Goal: Find specific page/section: Find specific page/section

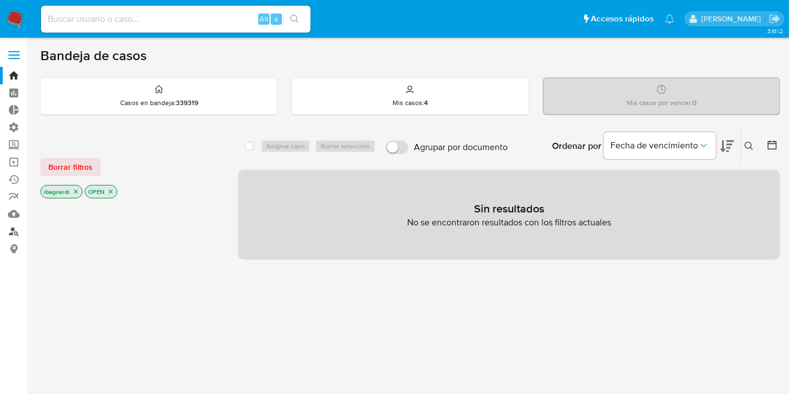
click at [12, 231] on link "Buscador de personas" at bounding box center [67, 230] width 134 height 17
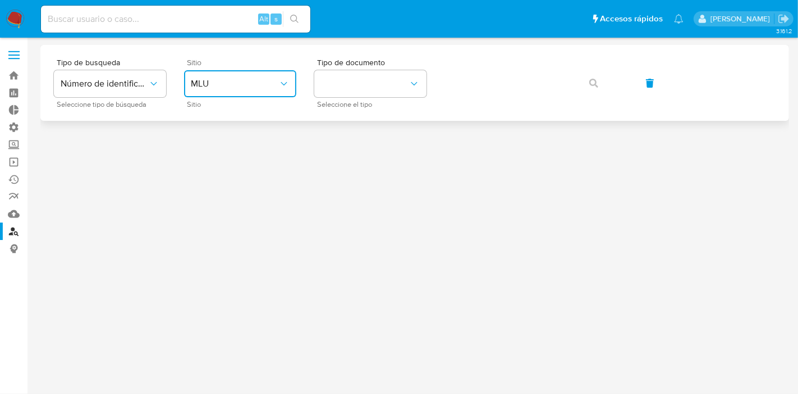
click at [216, 76] on button "MLU" at bounding box center [240, 83] width 112 height 27
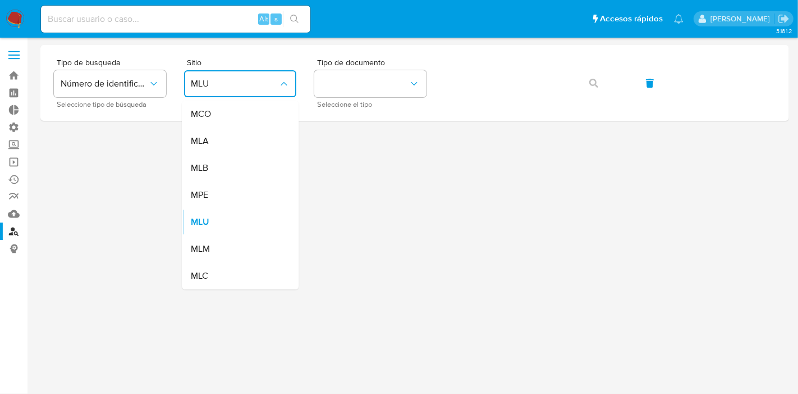
click at [232, 139] on div "MLA" at bounding box center [237, 140] width 92 height 27
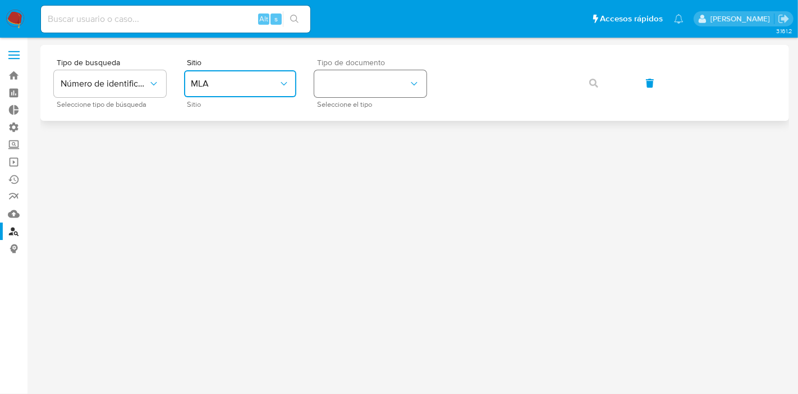
click at [364, 92] on button "identificationType" at bounding box center [370, 83] width 112 height 27
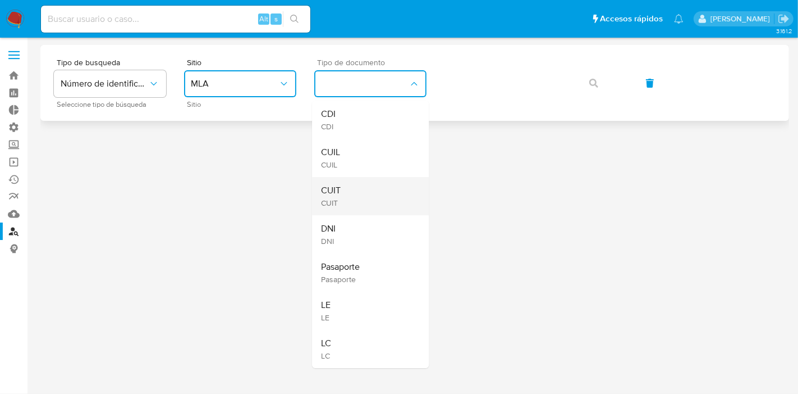
click at [367, 198] on div "CUIT CUIT" at bounding box center [367, 196] width 92 height 38
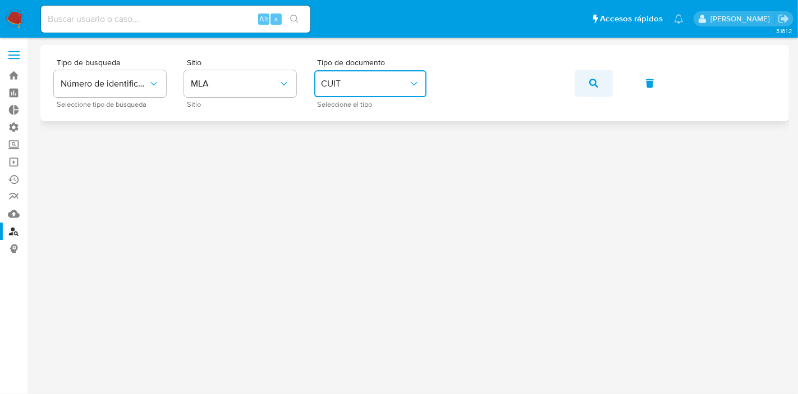
click at [598, 83] on button "button" at bounding box center [594, 83] width 38 height 27
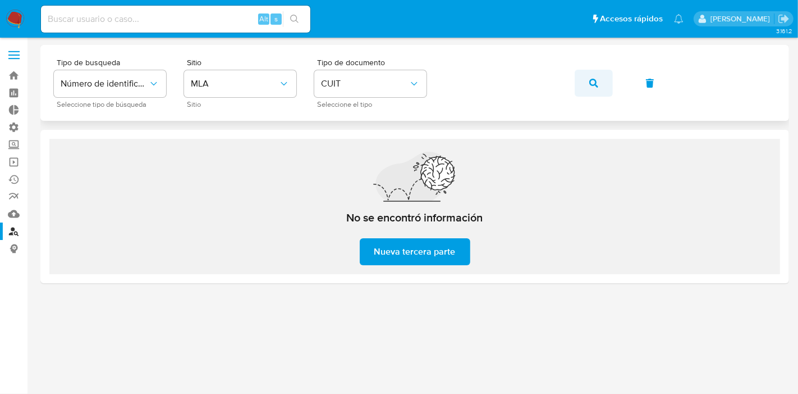
click at [592, 83] on icon "button" at bounding box center [593, 83] width 9 height 9
click at [370, 99] on div "Tipo de busqueda Número de identificación Seleccione tipo de búsqueda Sitio MLA…" at bounding box center [415, 82] width 722 height 49
click at [594, 80] on icon "button" at bounding box center [593, 83] width 9 height 9
drag, startPoint x: 402, startPoint y: 76, endPoint x: 409, endPoint y: 95, distance: 20.6
click at [402, 76] on button "CUIT" at bounding box center [370, 83] width 112 height 27
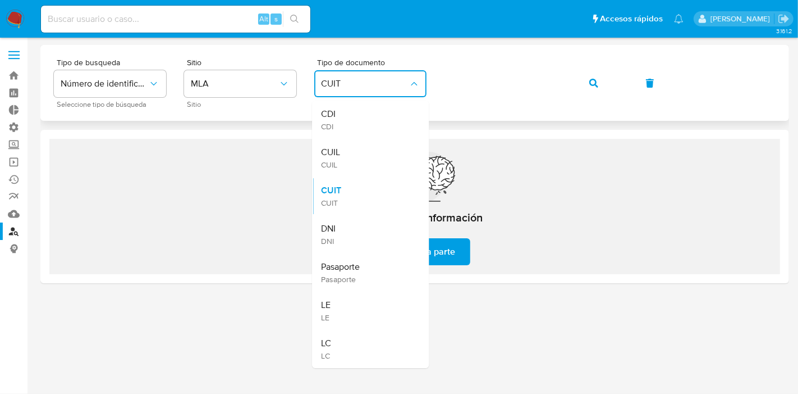
drag, startPoint x: 375, startPoint y: 151, endPoint x: 501, endPoint y: 100, distance: 135.7
click at [379, 151] on div "CUIL CUIL" at bounding box center [367, 158] width 92 height 38
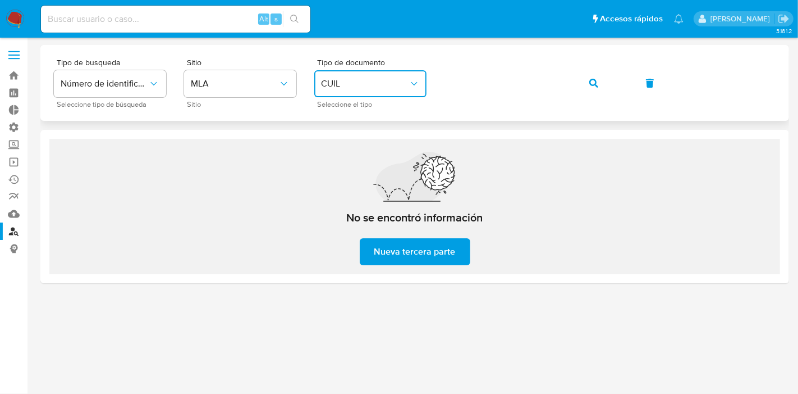
click at [588, 83] on button "button" at bounding box center [594, 83] width 38 height 27
